Goal: Navigation & Orientation: Find specific page/section

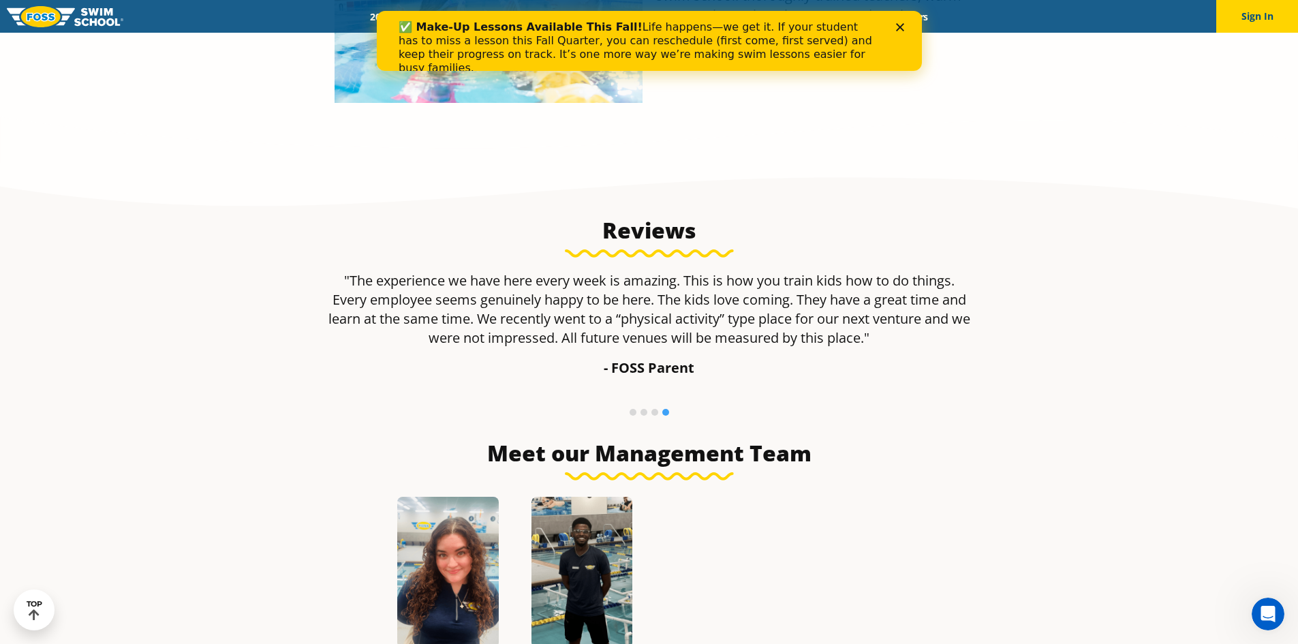
scroll to position [769, 0]
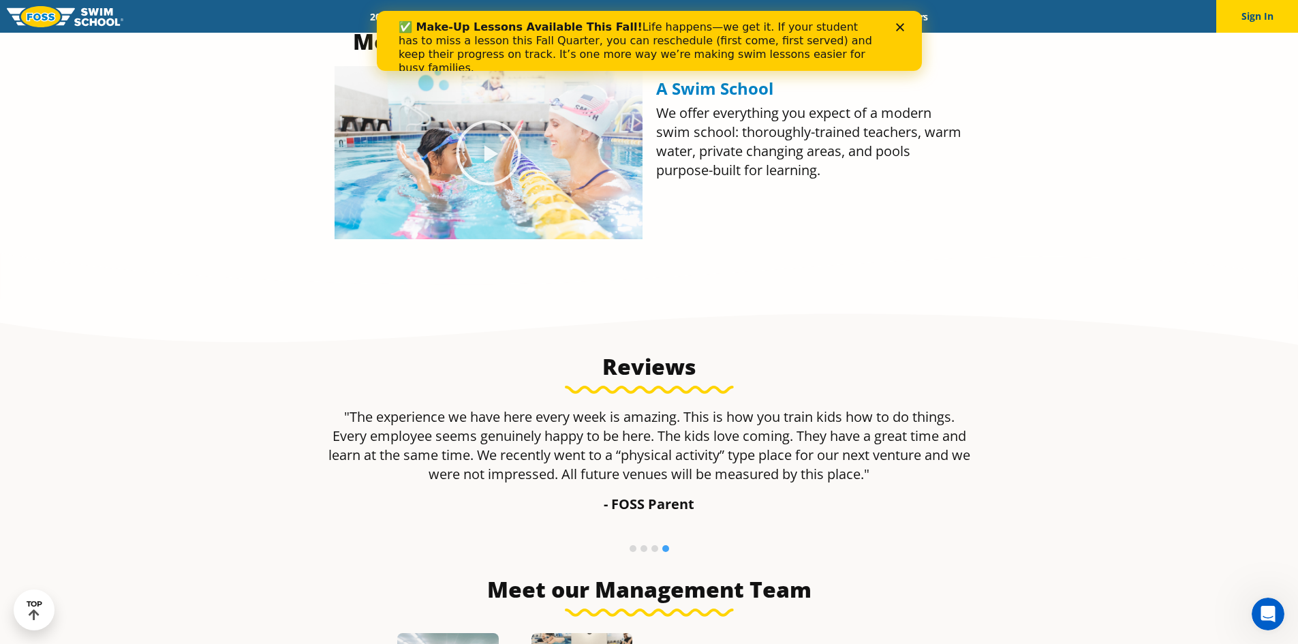
click at [901, 30] on icon "Close" at bounding box center [899, 27] width 8 height 8
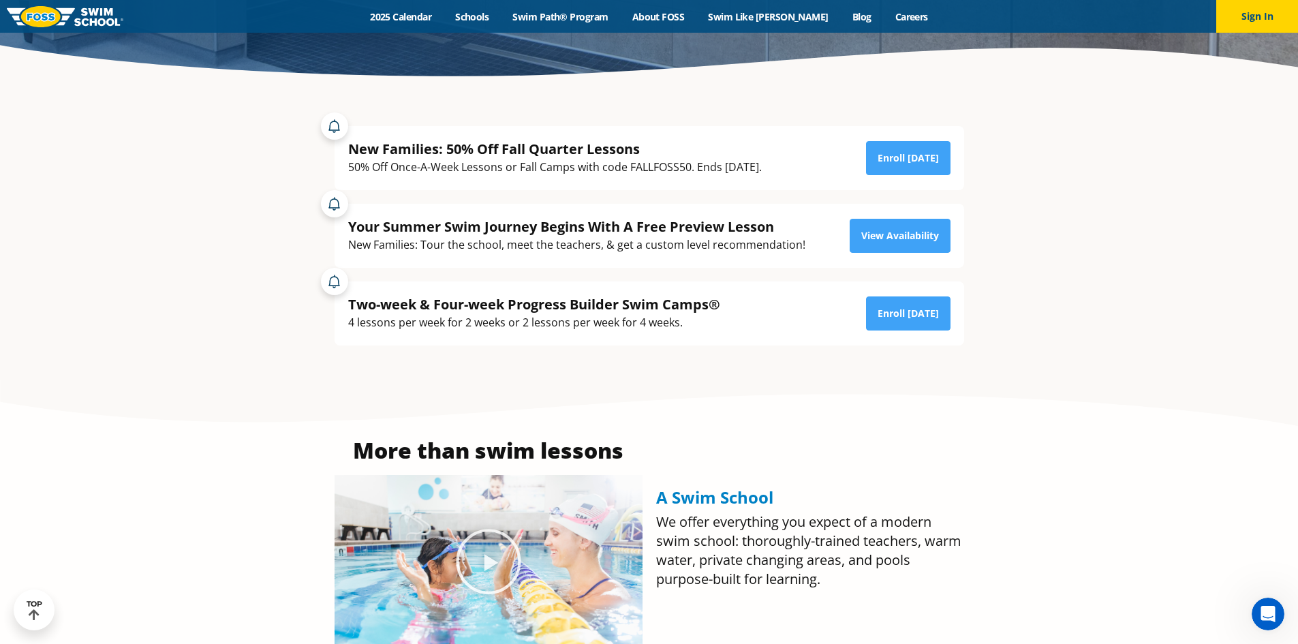
scroll to position [0, 0]
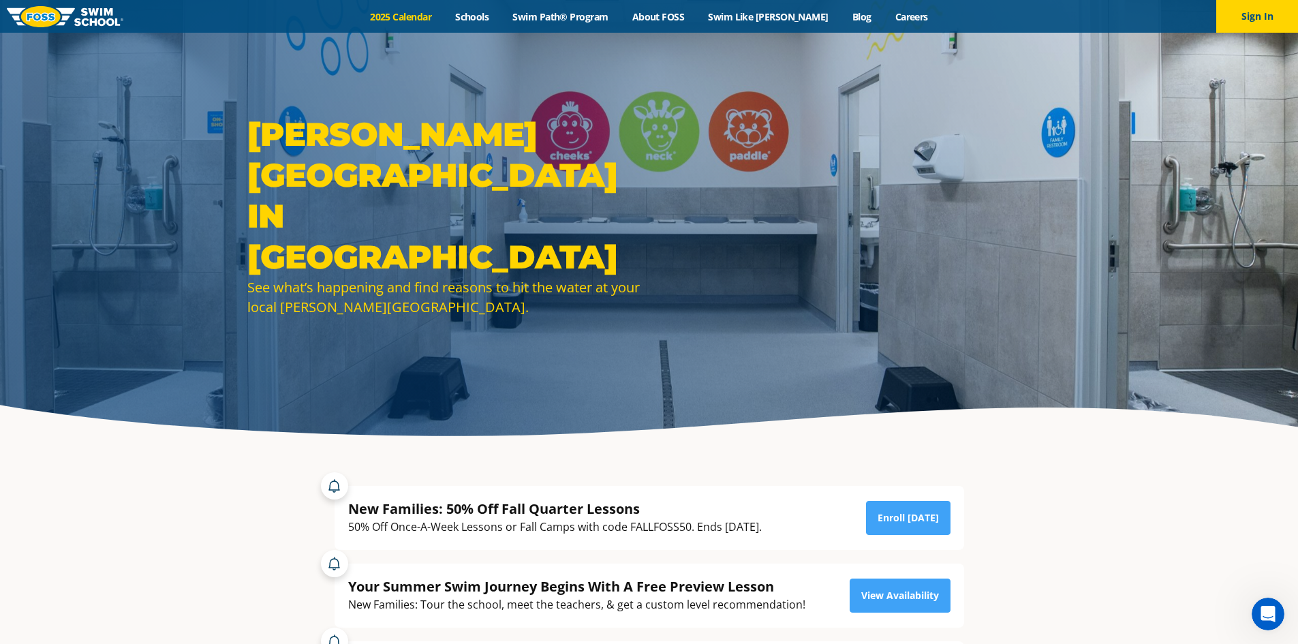
click at [419, 16] on link "2025 Calendar" at bounding box center [400, 16] width 85 height 13
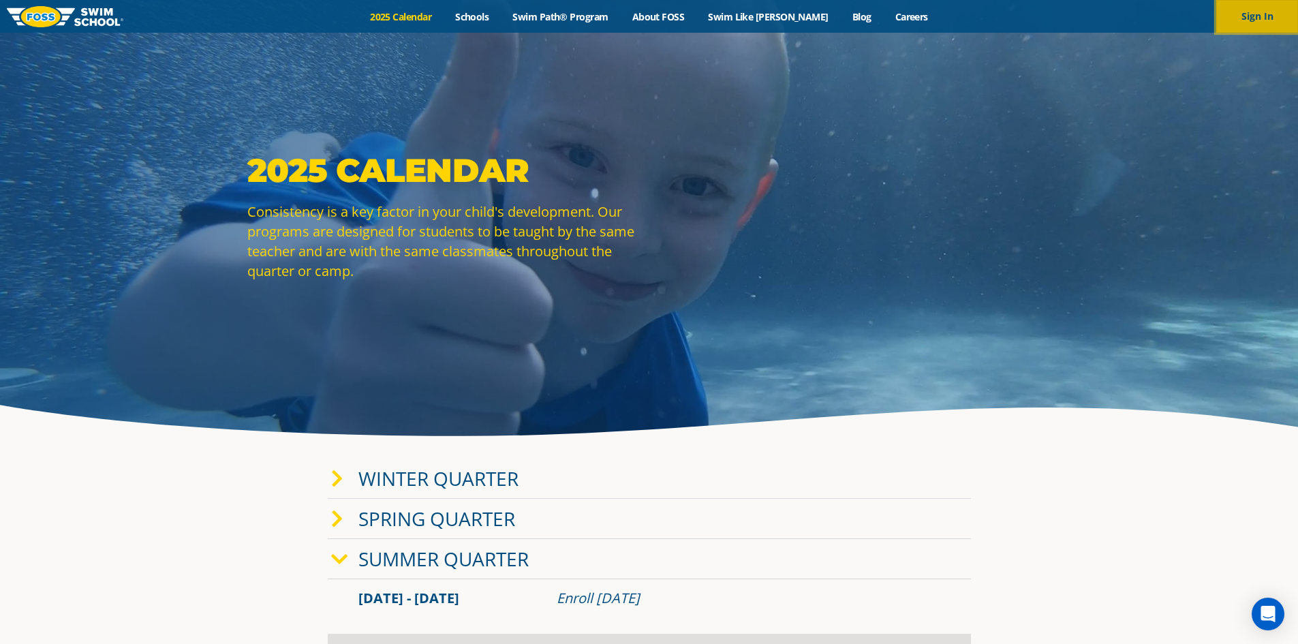
click at [1256, 22] on button "Sign In" at bounding box center [1257, 16] width 82 height 33
